Goal: Complete application form: Complete application form

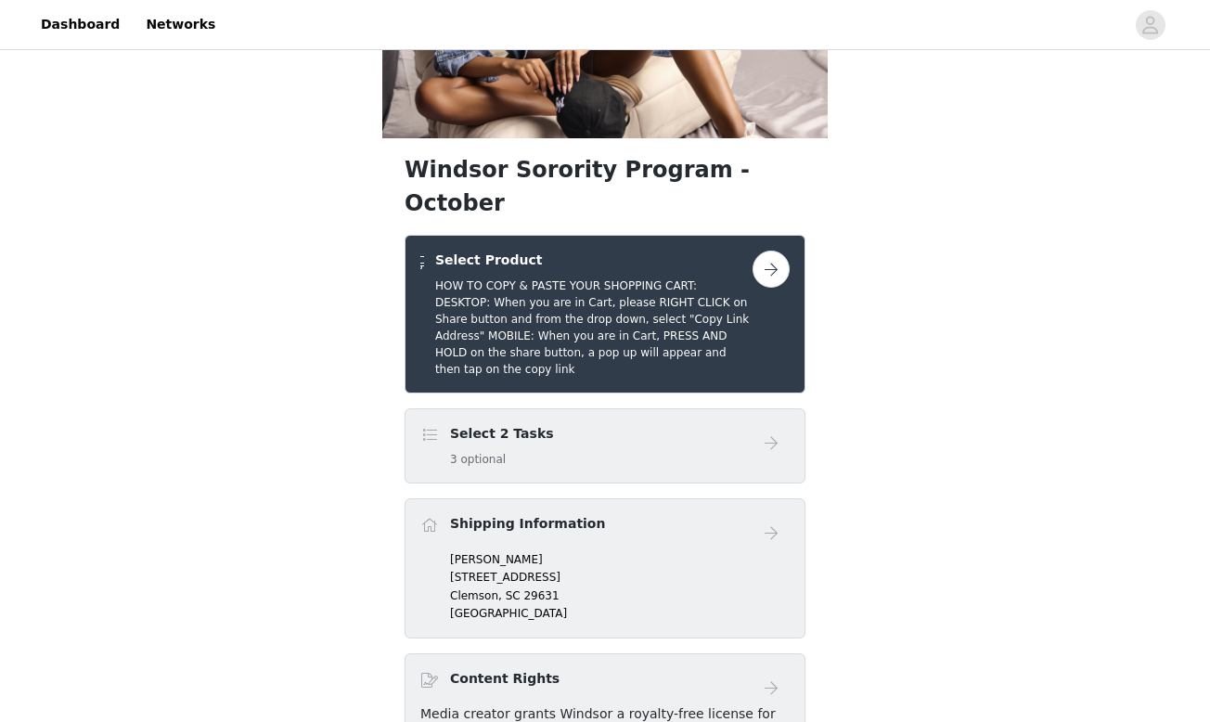
scroll to position [213, 0]
click at [761, 287] on button "button" at bounding box center [770, 268] width 37 height 37
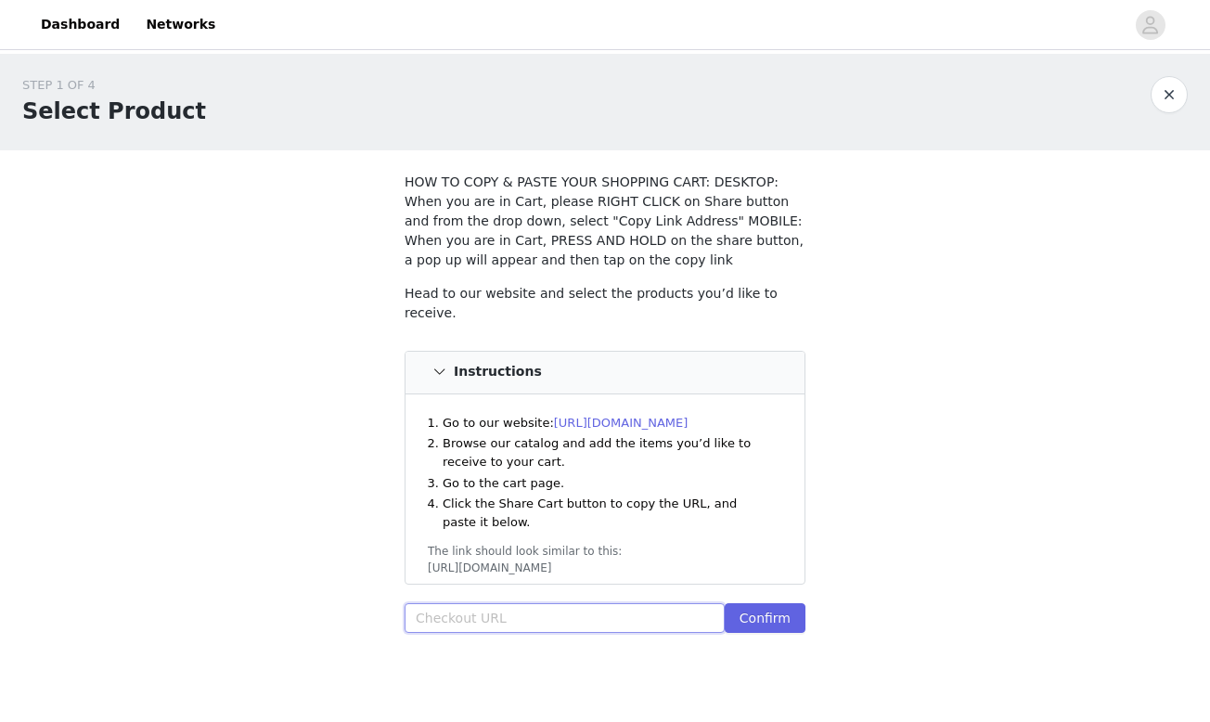
click at [488, 624] on input "text" at bounding box center [564, 618] width 320 height 30
paste input "[URL][DOMAIN_NAME]"
type input "[URL][DOMAIN_NAME]"
click at [759, 623] on button "Confirm" at bounding box center [764, 618] width 81 height 30
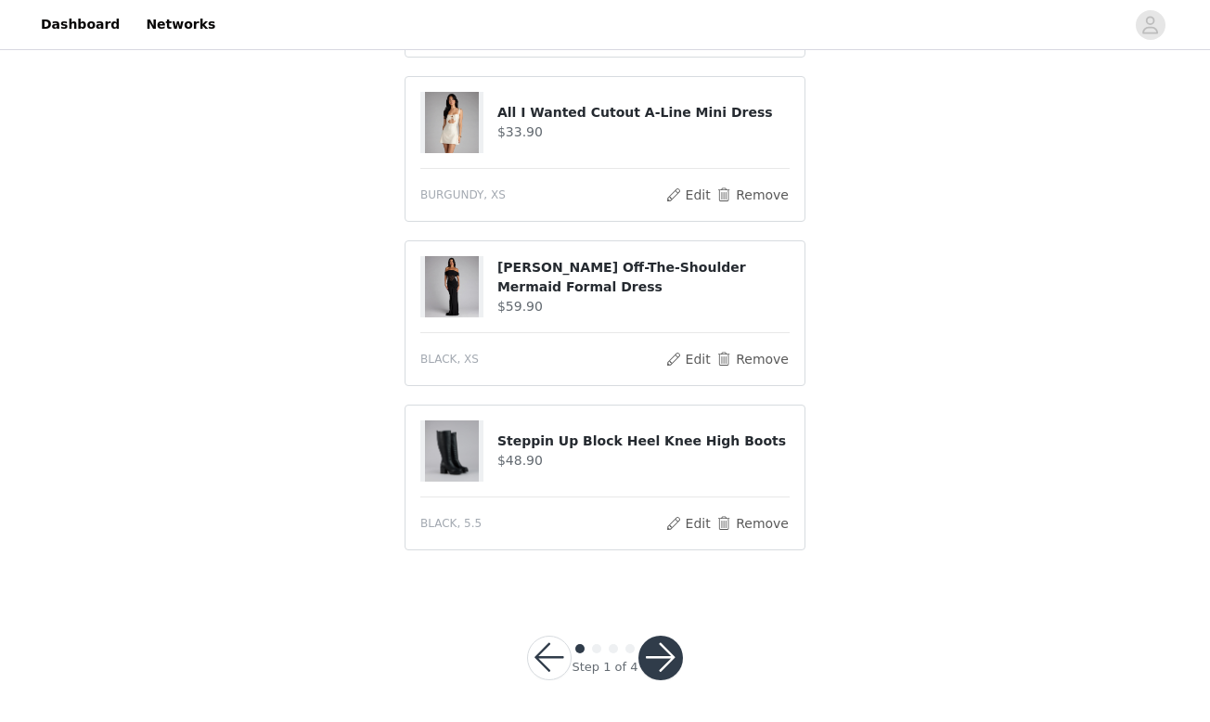
scroll to position [727, 0]
click at [648, 666] on button "button" at bounding box center [660, 658] width 45 height 45
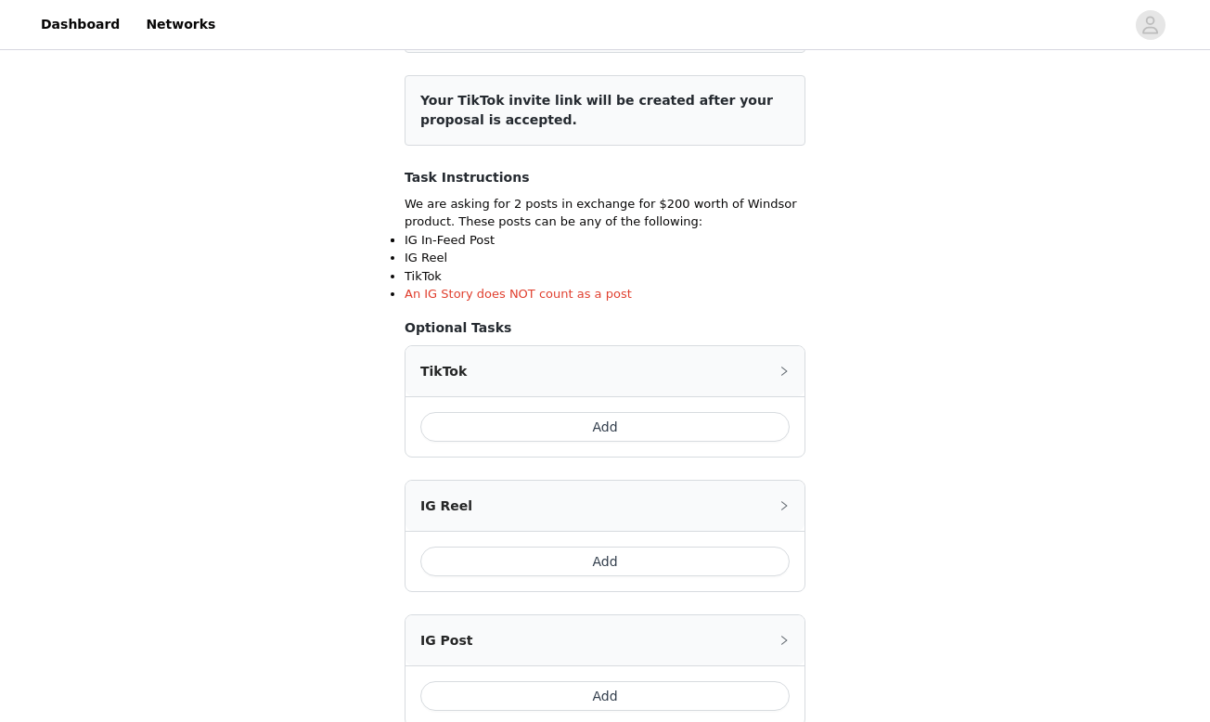
scroll to position [225, 0]
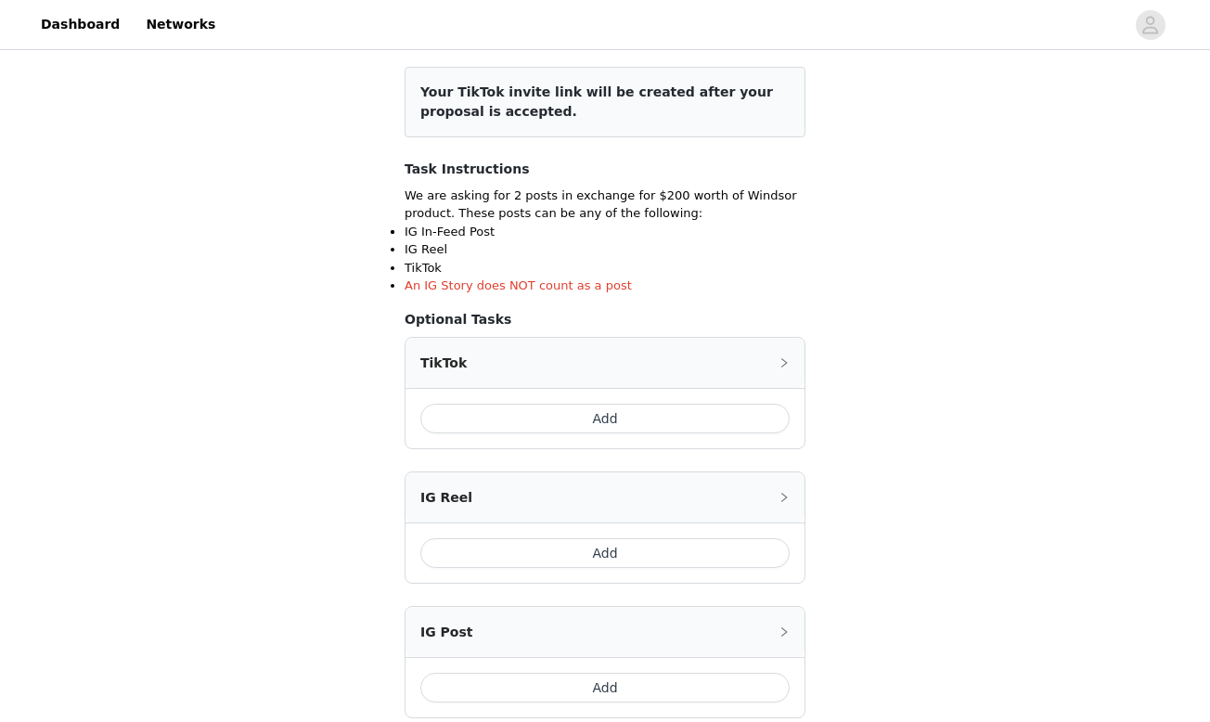
click at [622, 420] on button "Add" at bounding box center [604, 419] width 369 height 30
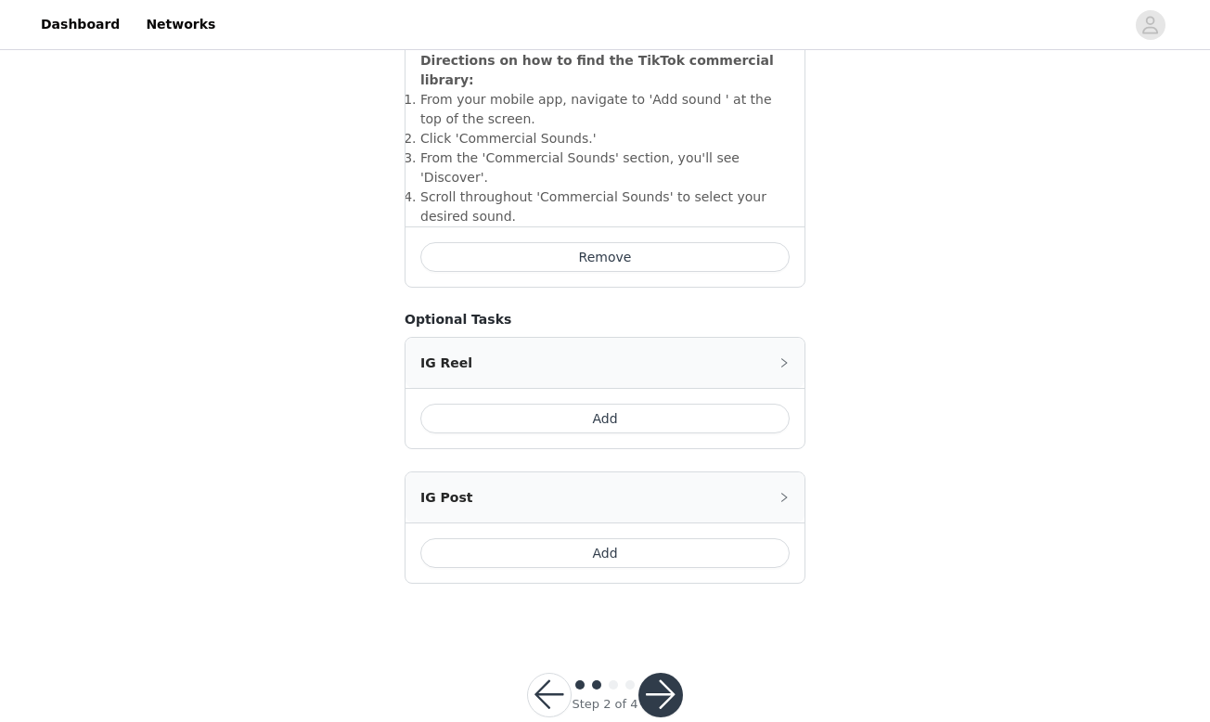
scroll to position [709, 0]
click at [657, 673] on button "button" at bounding box center [660, 695] width 45 height 45
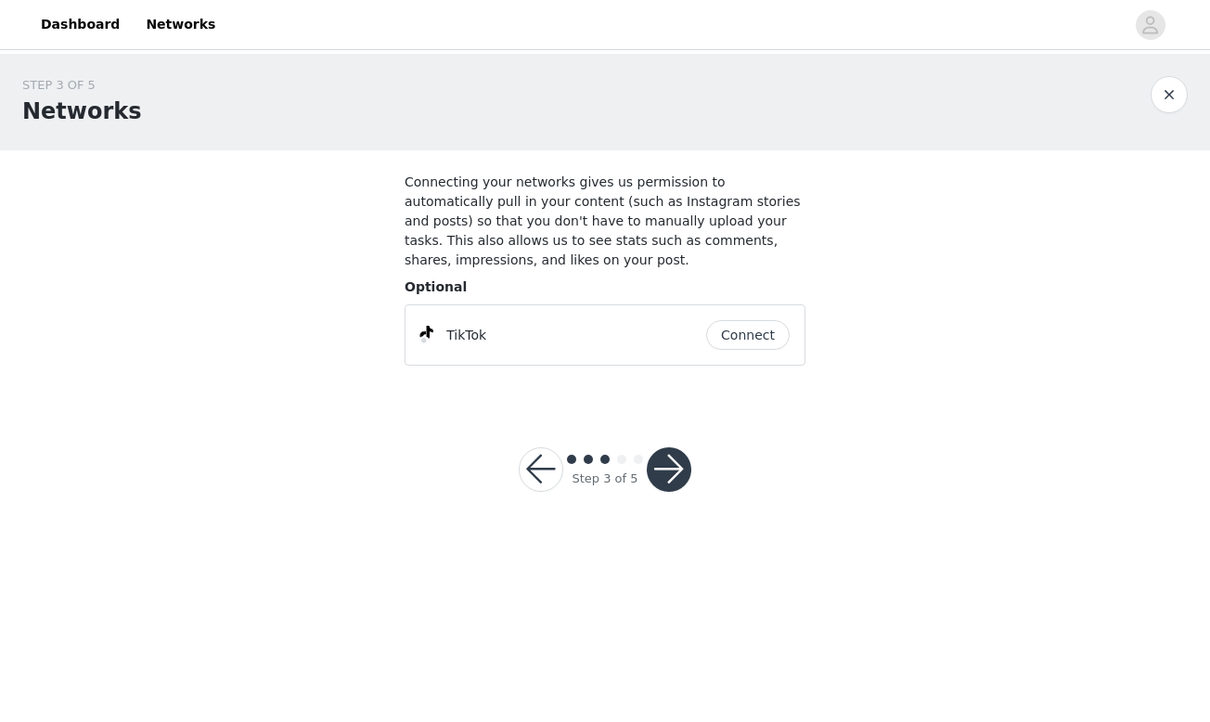
click at [741, 334] on button "Connect" at bounding box center [747, 335] width 83 height 30
click at [671, 475] on button "button" at bounding box center [669, 469] width 45 height 45
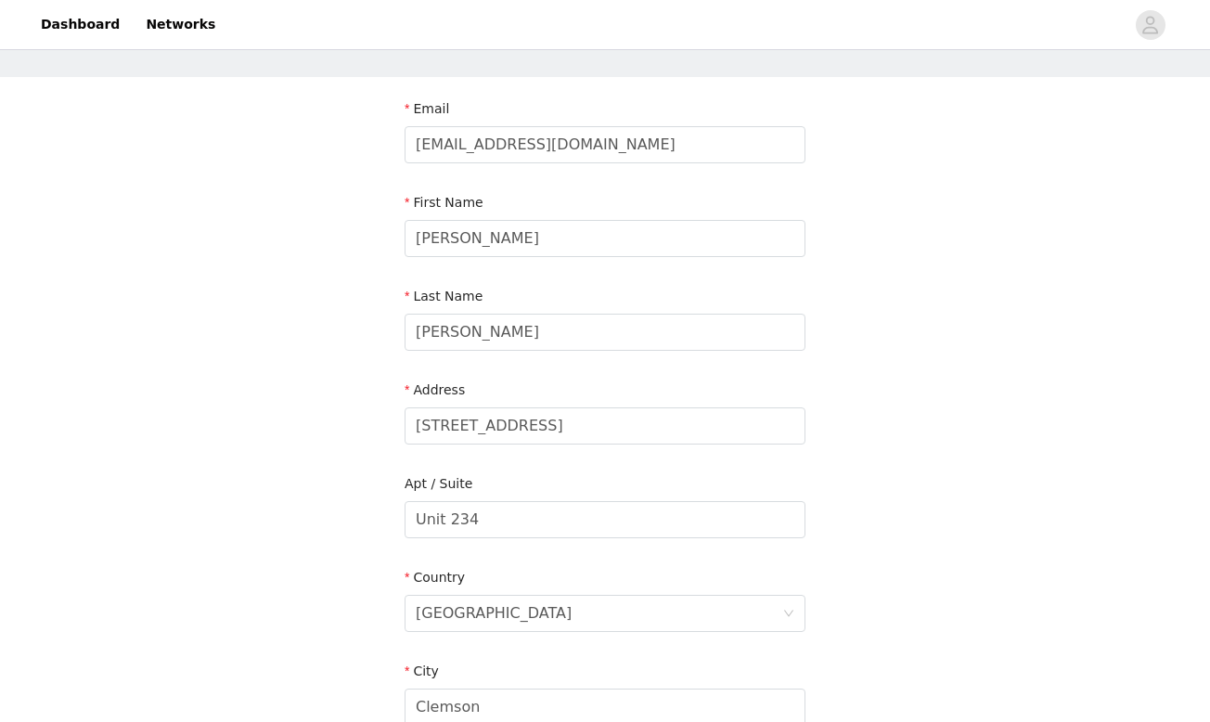
scroll to position [75, 0]
drag, startPoint x: 594, startPoint y: 428, endPoint x: 400, endPoint y: 424, distance: 193.9
type input "[STREET_ADDRESS][PERSON_NAME]"
drag, startPoint x: 490, startPoint y: 514, endPoint x: 404, endPoint y: 517, distance: 86.3
click at [404, 517] on section "Email [EMAIL_ADDRESS][DOMAIN_NAME] First Name [PERSON_NAME] Last Name [PERSON_N…" at bounding box center [604, 565] width 445 height 981
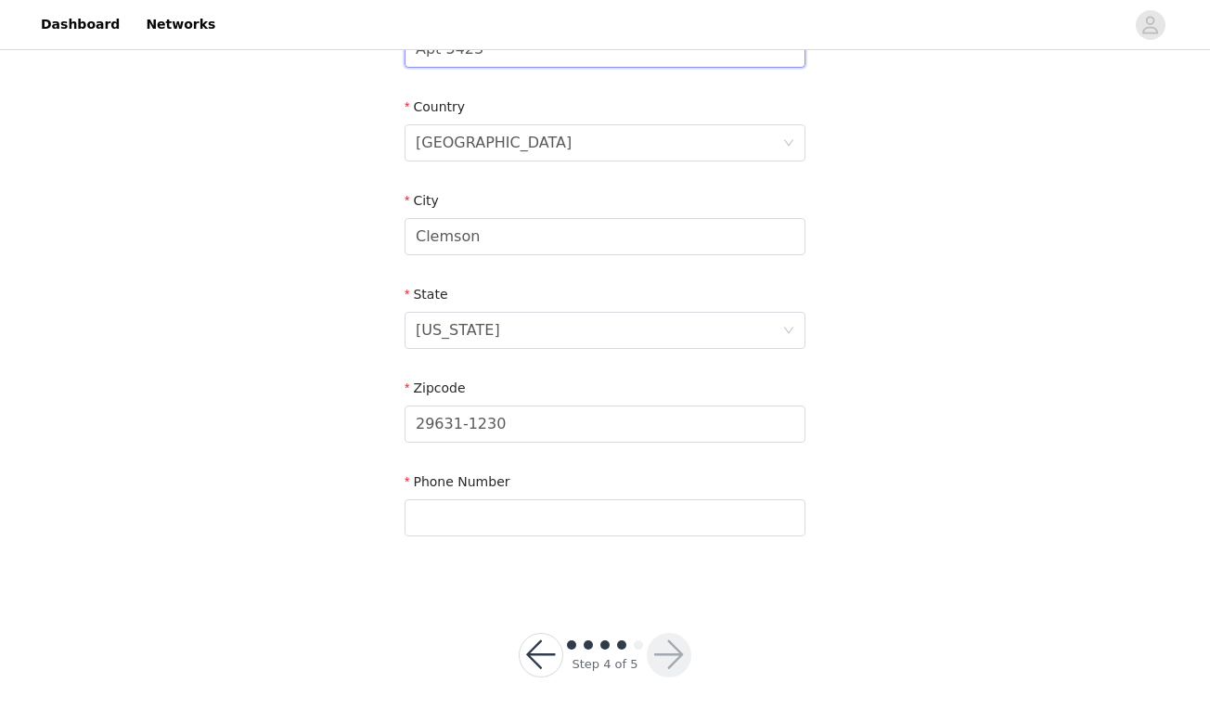
scroll to position [543, 0]
type input "Apt 5423"
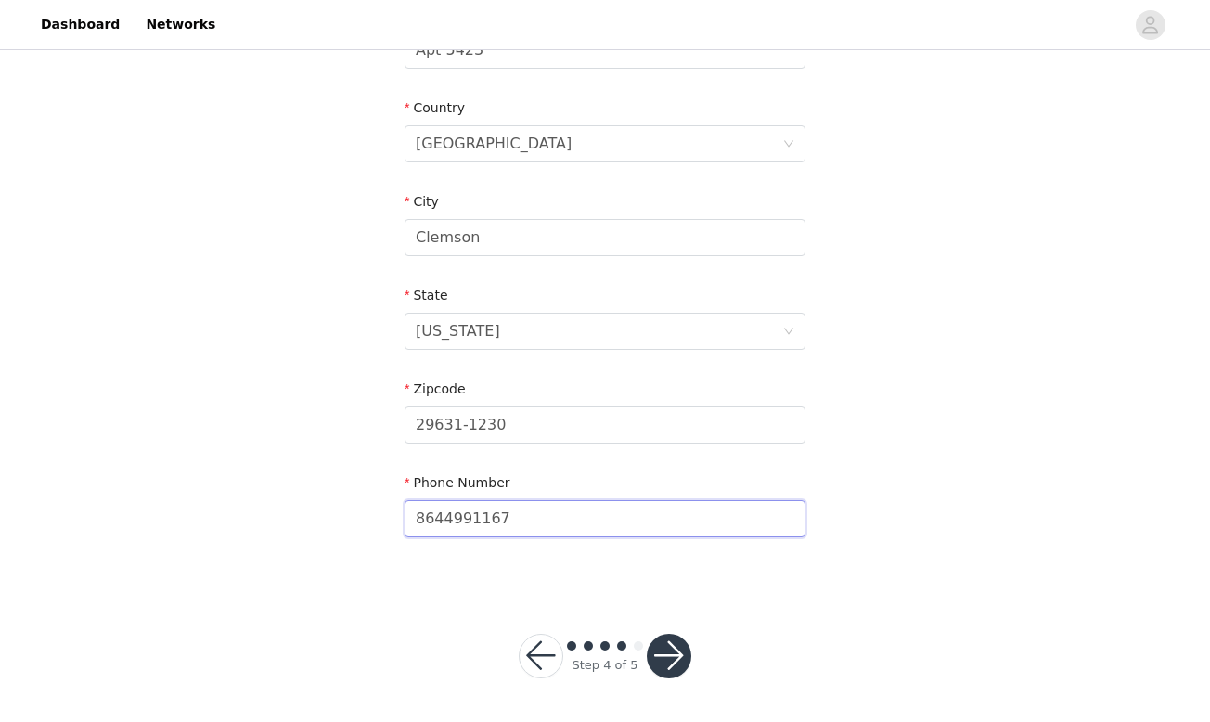
type input "8644991167"
click at [673, 661] on button "button" at bounding box center [669, 656] width 45 height 45
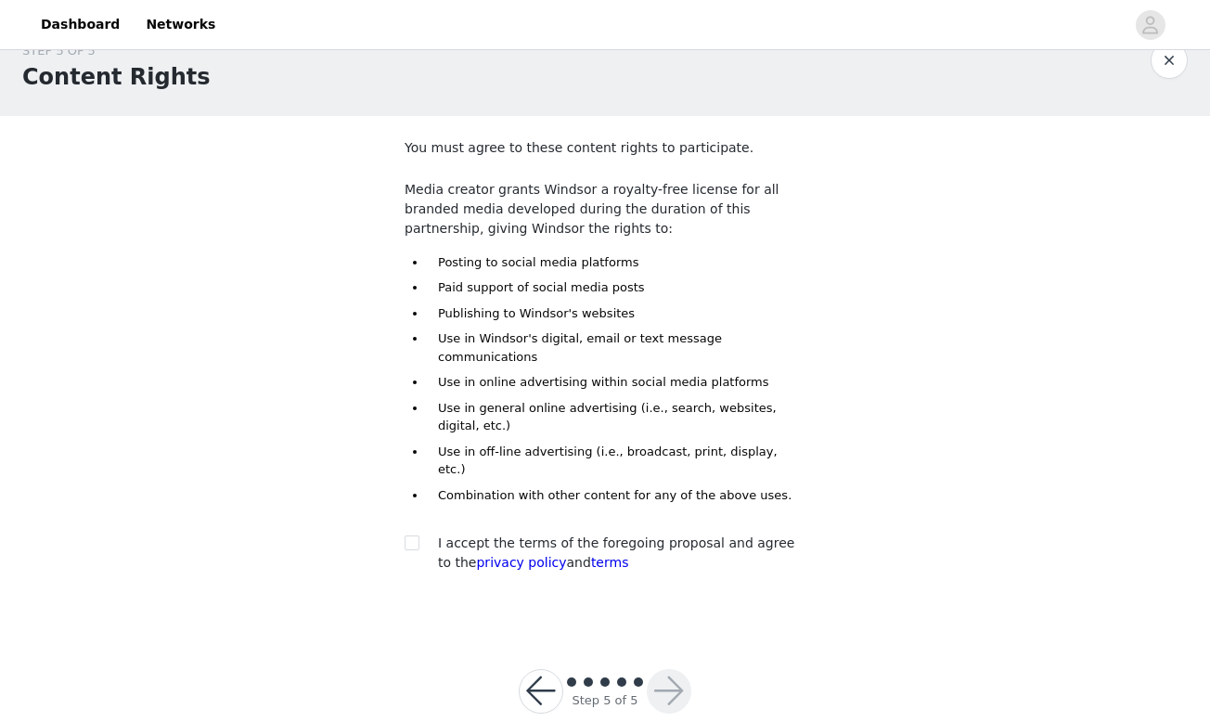
scroll to position [33, 0]
click at [420, 534] on div at bounding box center [417, 543] width 26 height 19
click at [414, 536] on input "checkbox" at bounding box center [410, 542] width 13 height 13
checkbox input "true"
click at [658, 670] on button "button" at bounding box center [669, 692] width 45 height 45
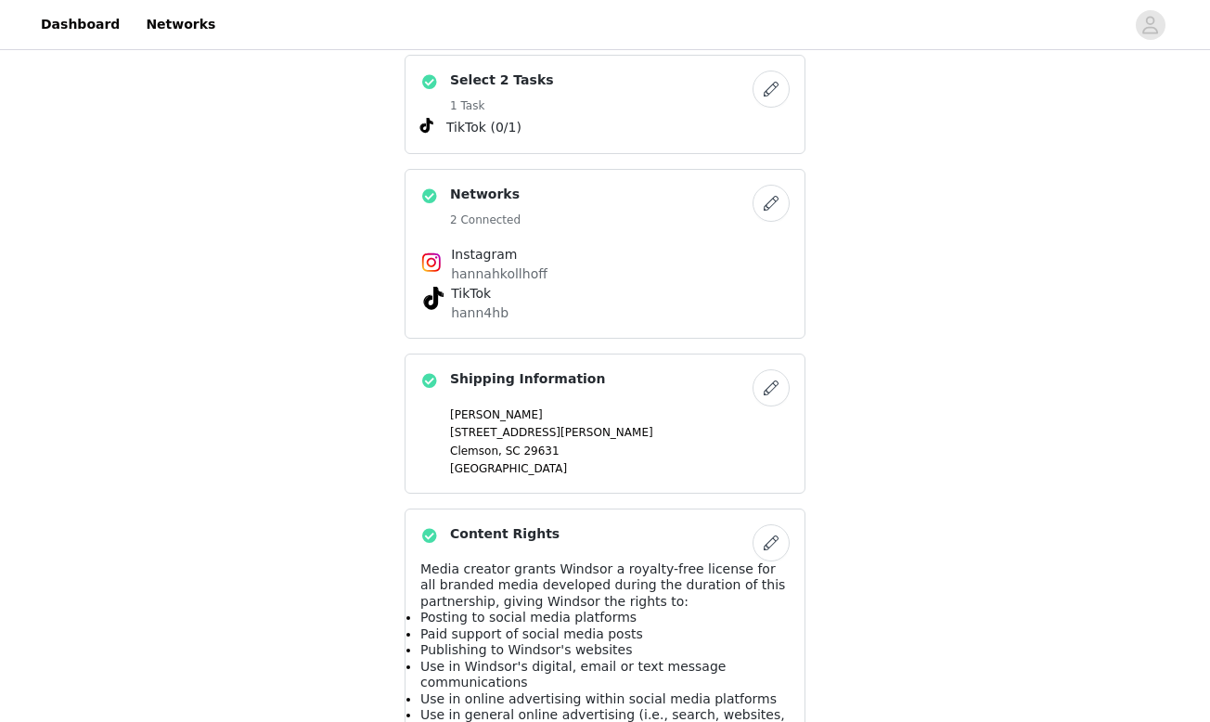
scroll to position [775, 0]
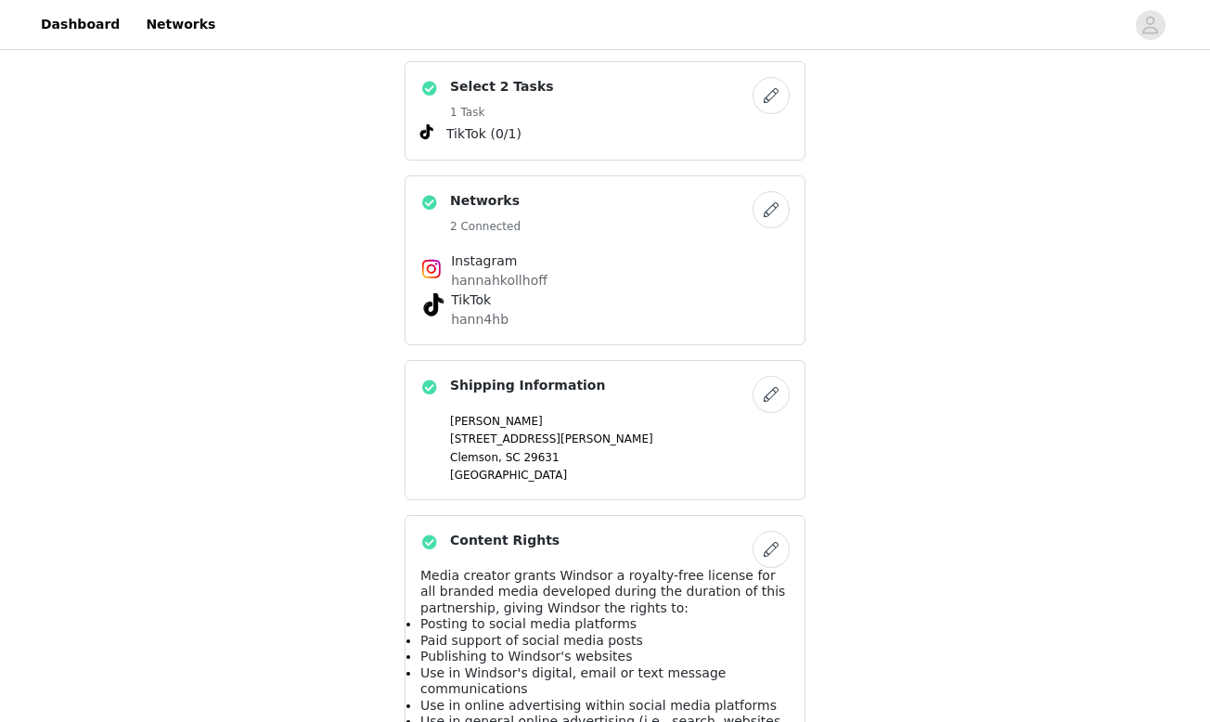
click at [779, 114] on button "button" at bounding box center [770, 95] width 37 height 37
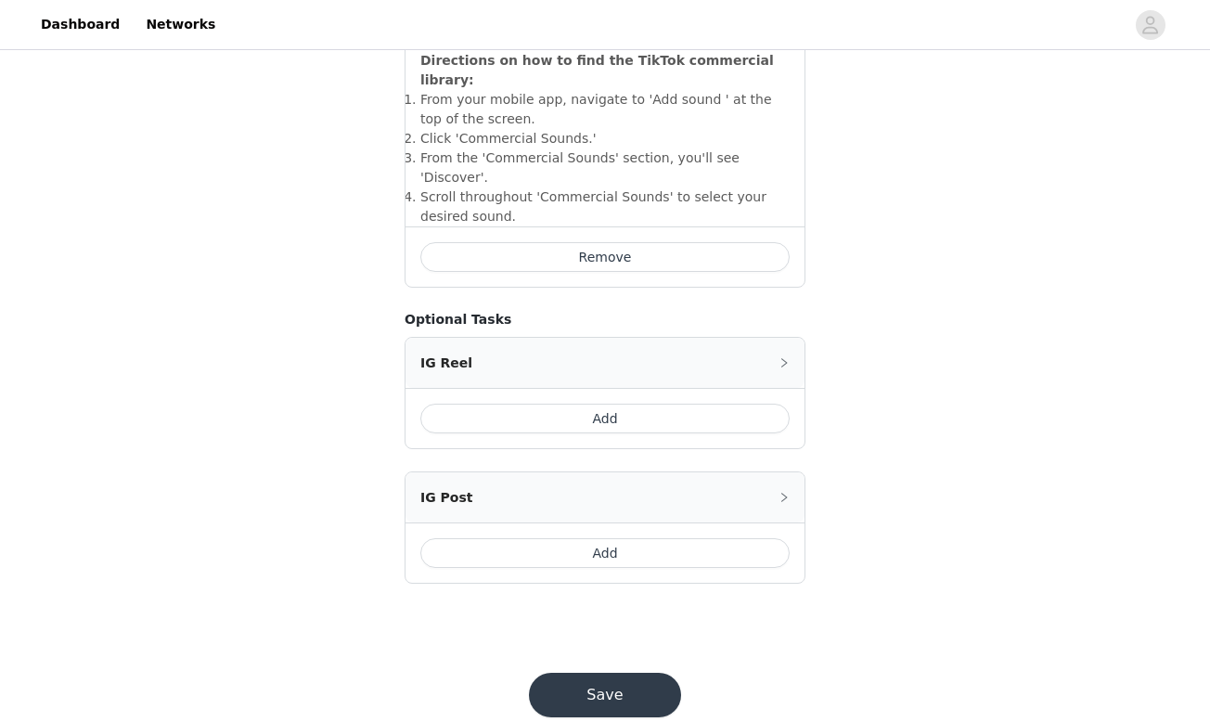
scroll to position [709, 0]
click at [598, 673] on button "Save" at bounding box center [605, 695] width 152 height 45
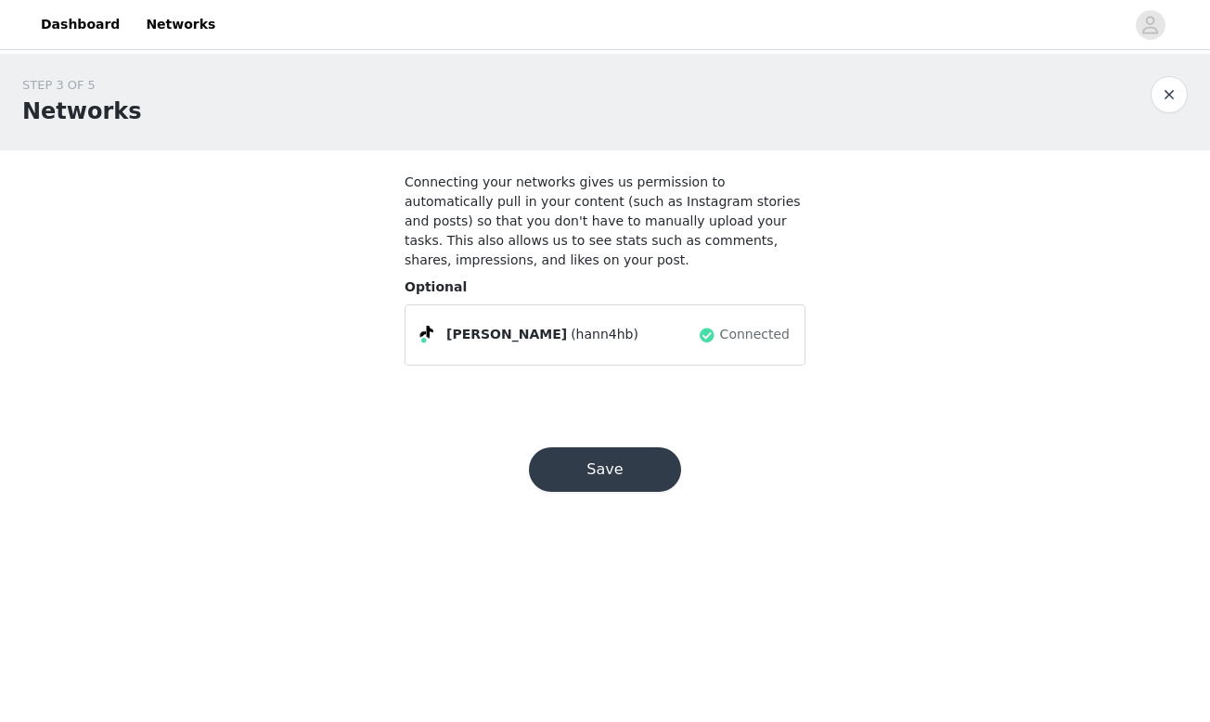
click at [583, 499] on div "Save" at bounding box center [604, 469] width 197 height 89
click at [583, 478] on button "Save" at bounding box center [605, 469] width 152 height 45
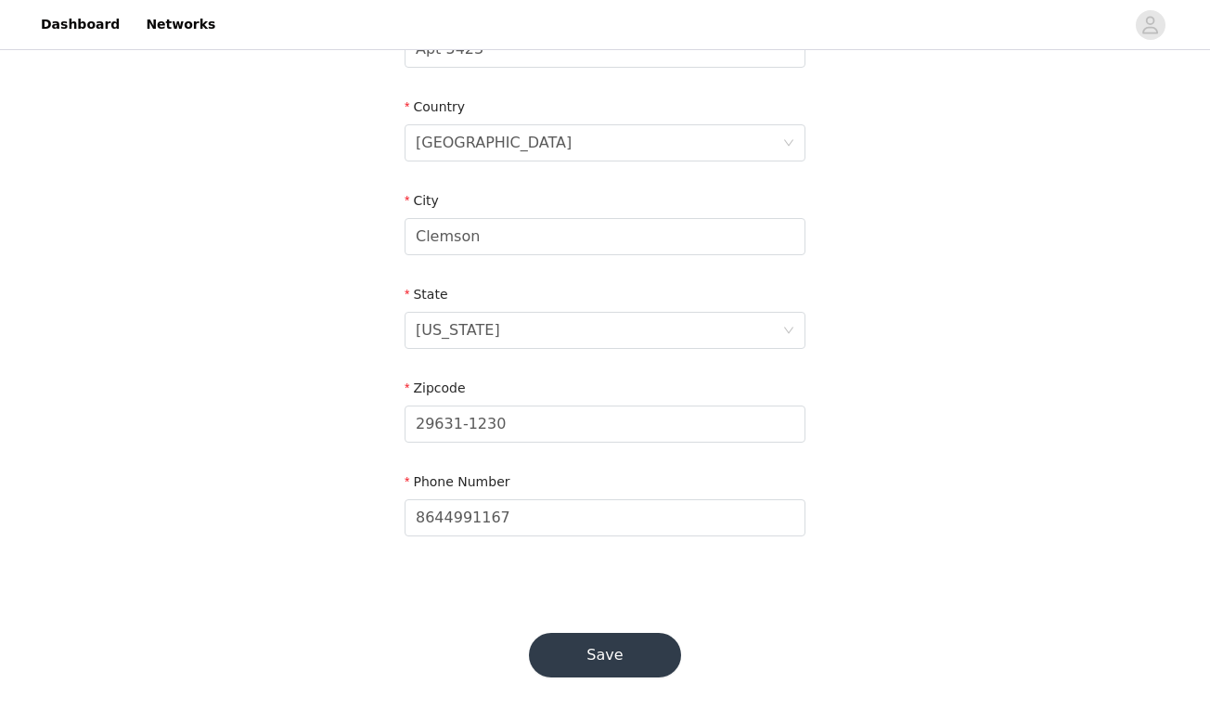
scroll to position [543, 0]
click at [601, 660] on button "Save" at bounding box center [605, 656] width 152 height 45
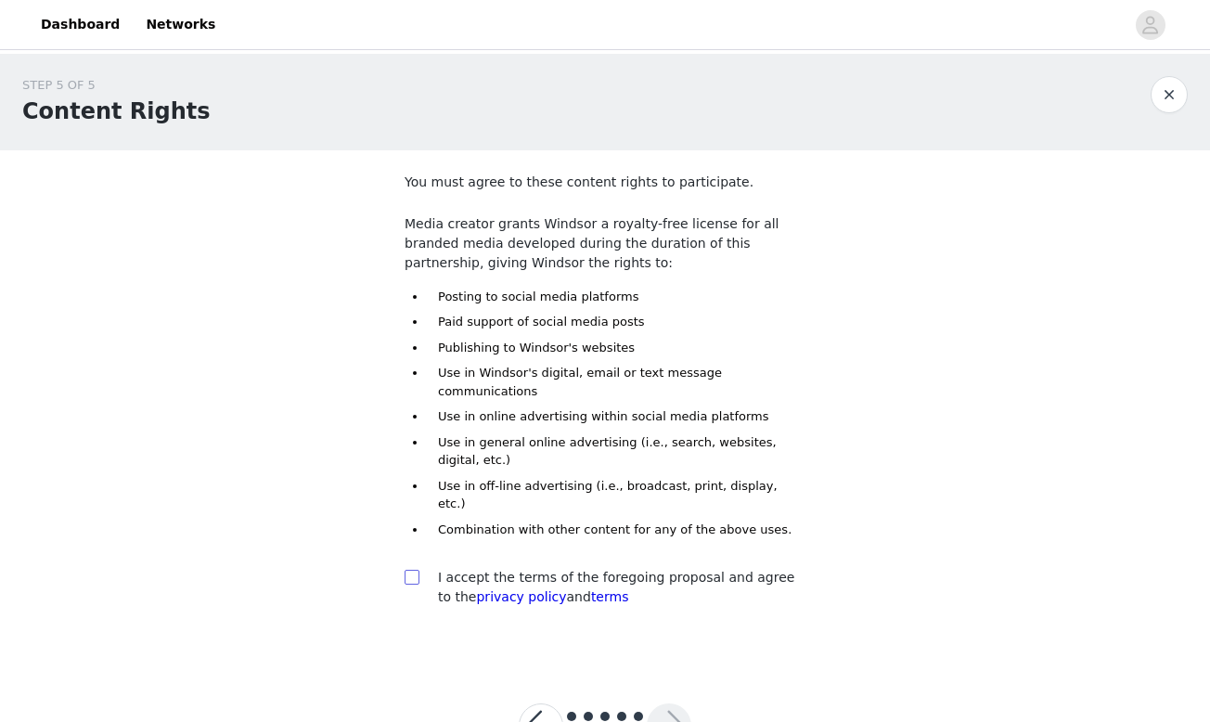
click at [413, 570] on input "checkbox" at bounding box center [410, 576] width 13 height 13
checkbox input "true"
click at [673, 703] on button "button" at bounding box center [669, 725] width 45 height 45
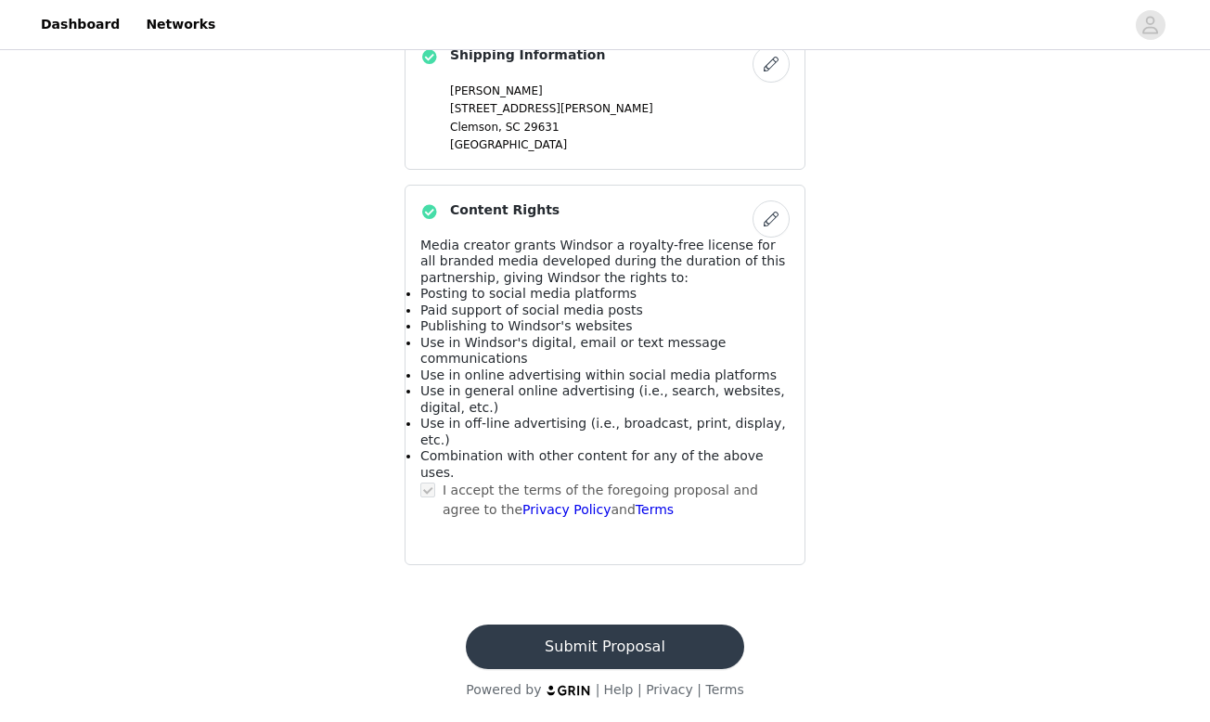
scroll to position [1184, 0]
click at [658, 645] on button "Submit Proposal" at bounding box center [604, 646] width 277 height 45
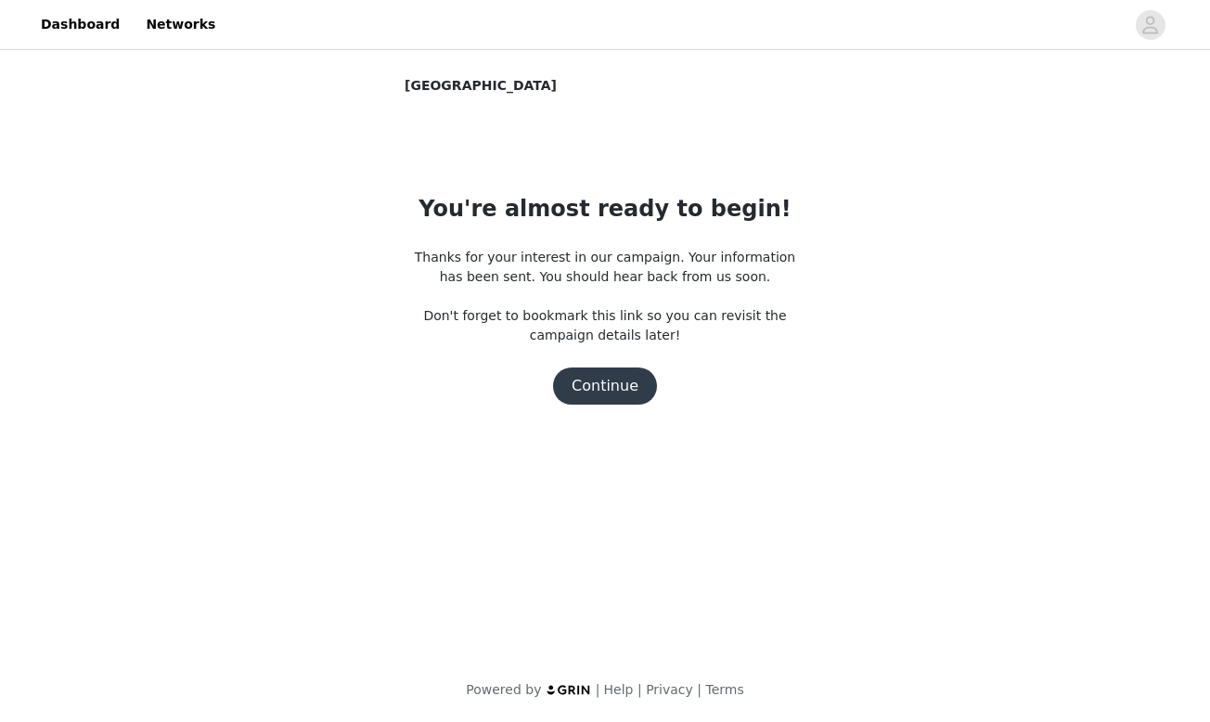
scroll to position [0, 0]
click at [603, 385] on button "Continue" at bounding box center [605, 385] width 104 height 37
